Goal: Task Accomplishment & Management: Use online tool/utility

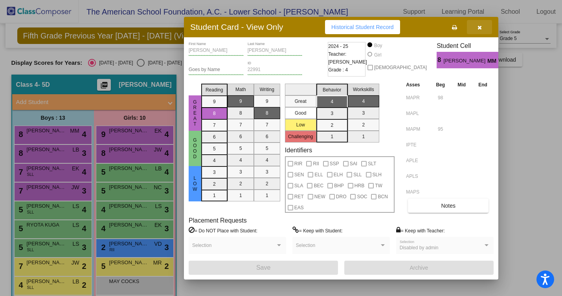
click at [480, 26] on icon "button" at bounding box center [480, 28] width 4 height 6
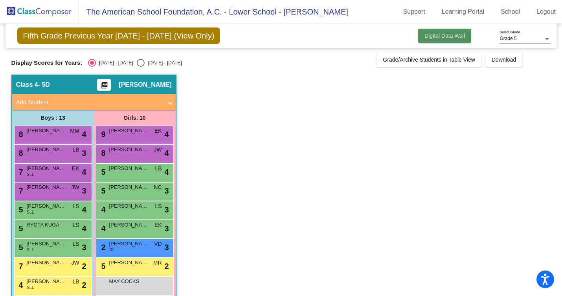
click at [429, 35] on span "Digital Data Wall" at bounding box center [445, 36] width 40 height 6
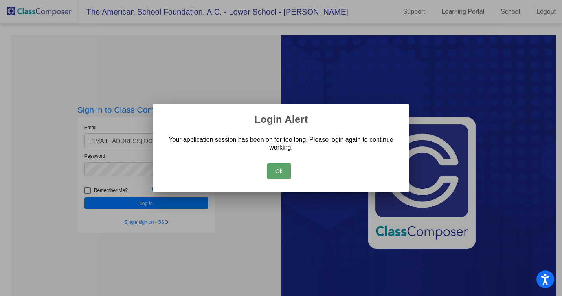
click at [276, 169] on button "Ok" at bounding box center [279, 172] width 24 height 16
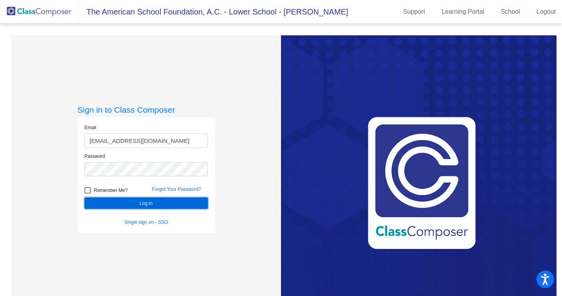
click at [135, 204] on button "Log In" at bounding box center [146, 203] width 123 height 11
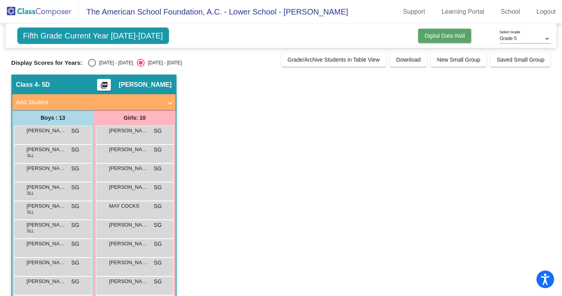
click at [436, 33] on span "Digital Data Wall" at bounding box center [445, 36] width 40 height 6
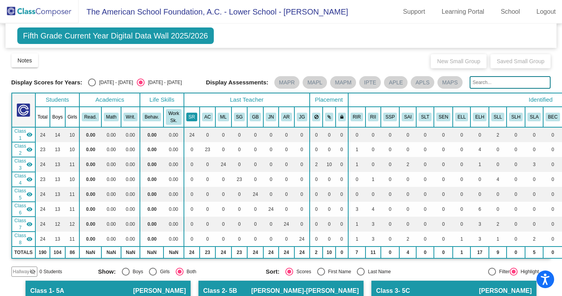
click at [188, 121] on button "SR" at bounding box center [191, 117] width 11 height 9
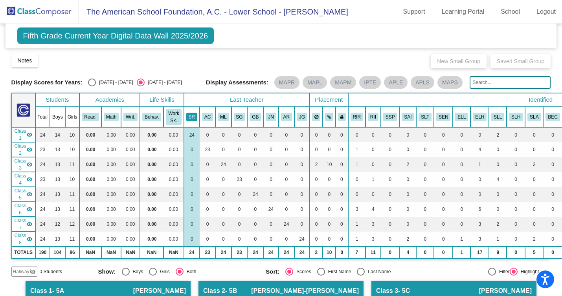
click at [188, 121] on button "SR" at bounding box center [191, 117] width 11 height 9
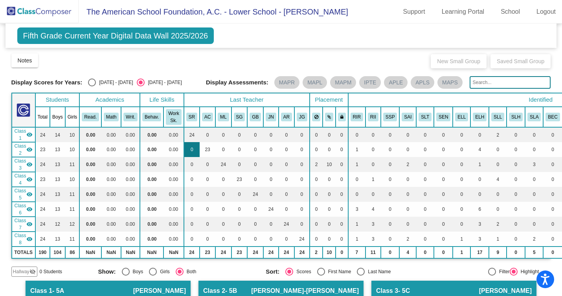
click at [192, 157] on td "0" at bounding box center [192, 149] width 16 height 15
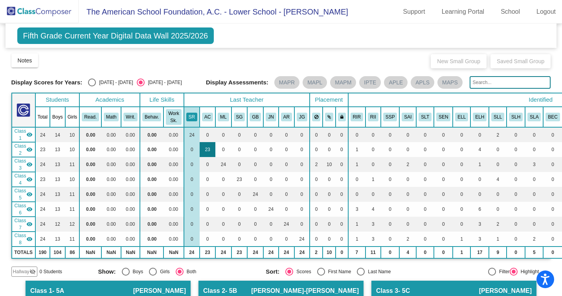
click at [206, 157] on td "23" at bounding box center [208, 149] width 16 height 15
